Goal: Information Seeking & Learning: Find specific fact

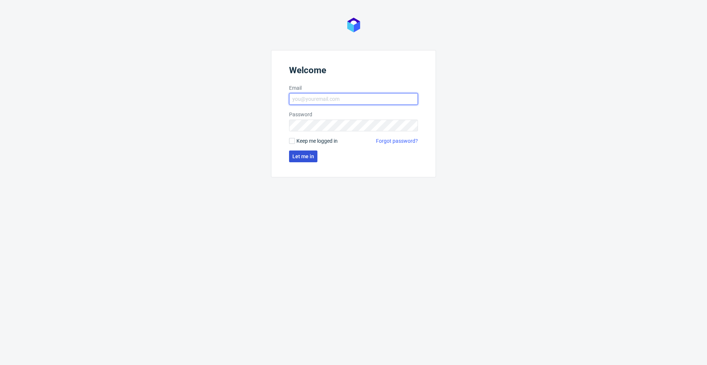
type input "[PERSON_NAME][EMAIL_ADDRESS][PERSON_NAME][DOMAIN_NAME]"
click at [305, 158] on span "Let me in" at bounding box center [303, 156] width 22 height 5
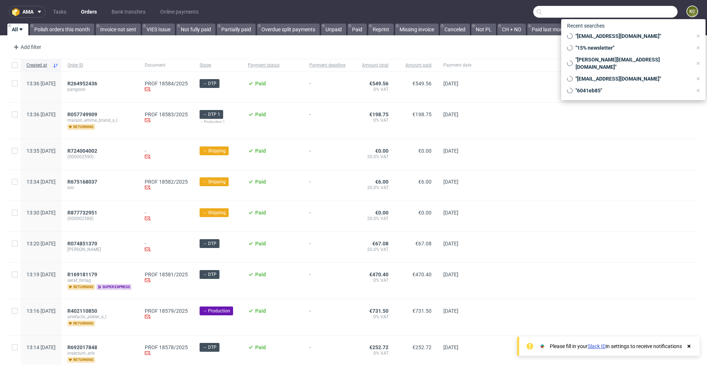
click at [639, 13] on input "text" at bounding box center [605, 12] width 144 height 12
paste input "[EMAIL_ADDRESS][DOMAIN_NAME]"
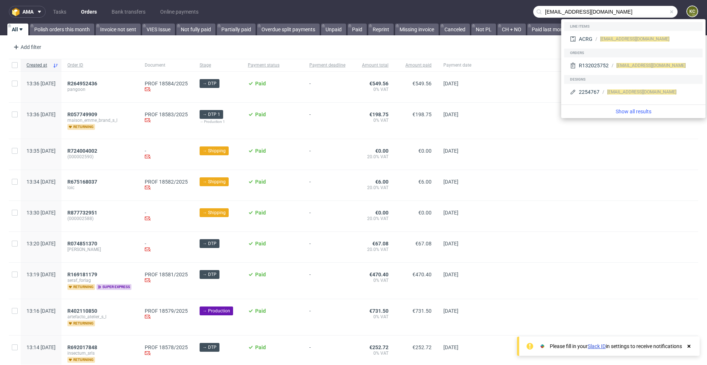
type input "[EMAIL_ADDRESS][DOMAIN_NAME]"
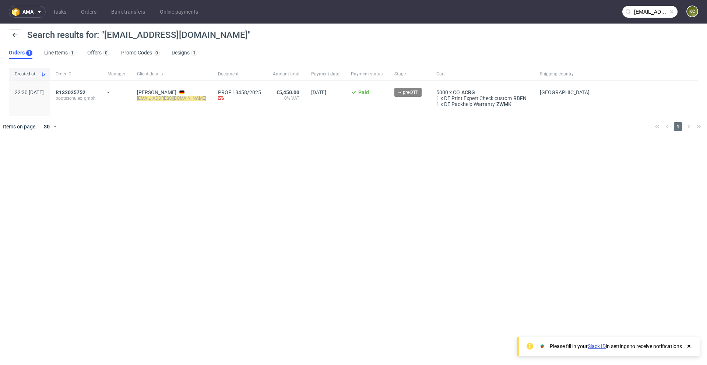
click at [152, 92] on div "[PERSON_NAME] [EMAIL_ADDRESS][DOMAIN_NAME]" at bounding box center [171, 98] width 81 height 35
